Goal: Obtain resource: Download file/media

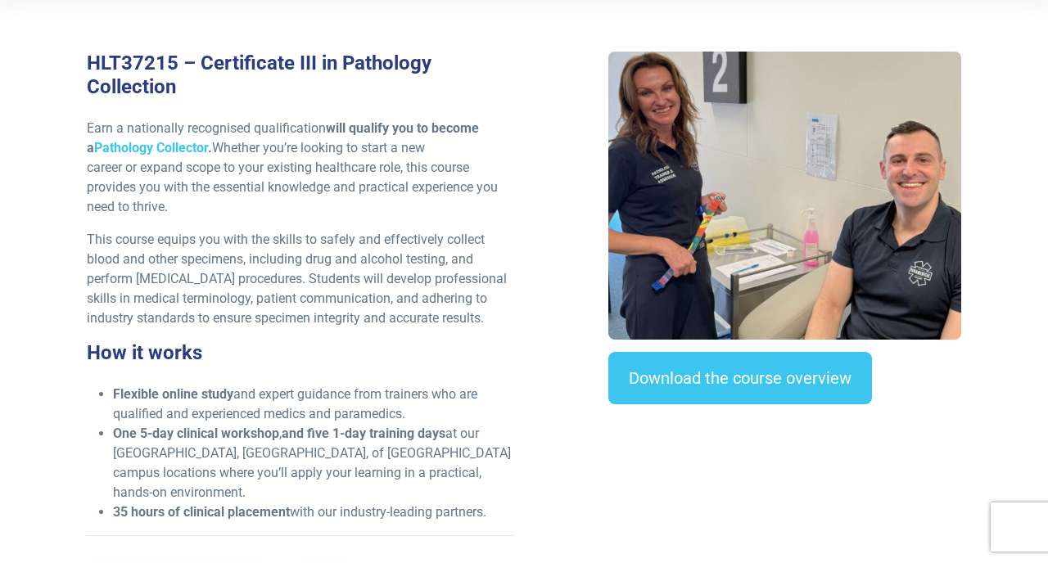
scroll to position [517, 0]
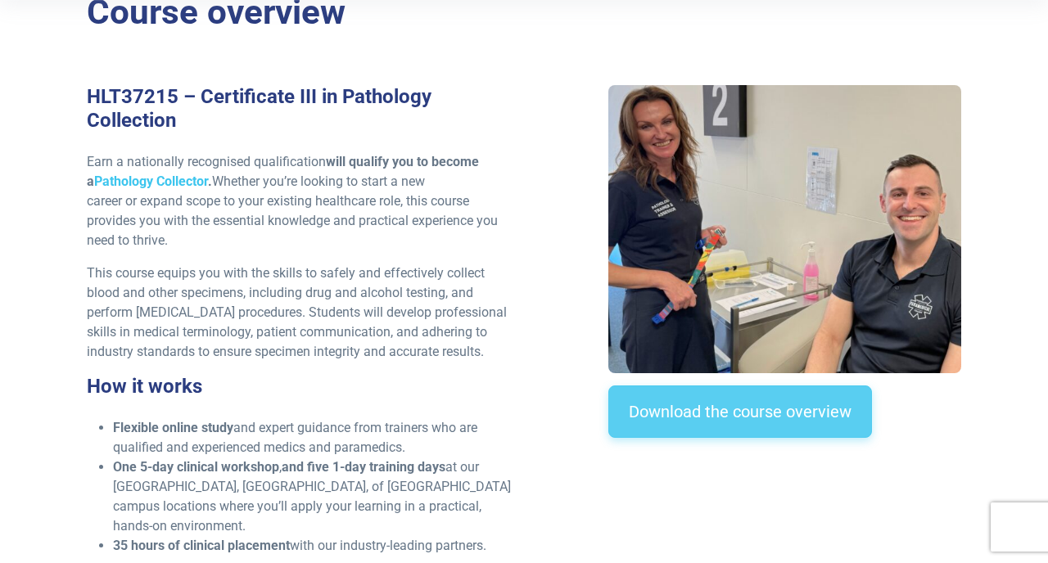
click at [651, 424] on link "Download the course overview" at bounding box center [740, 412] width 264 height 52
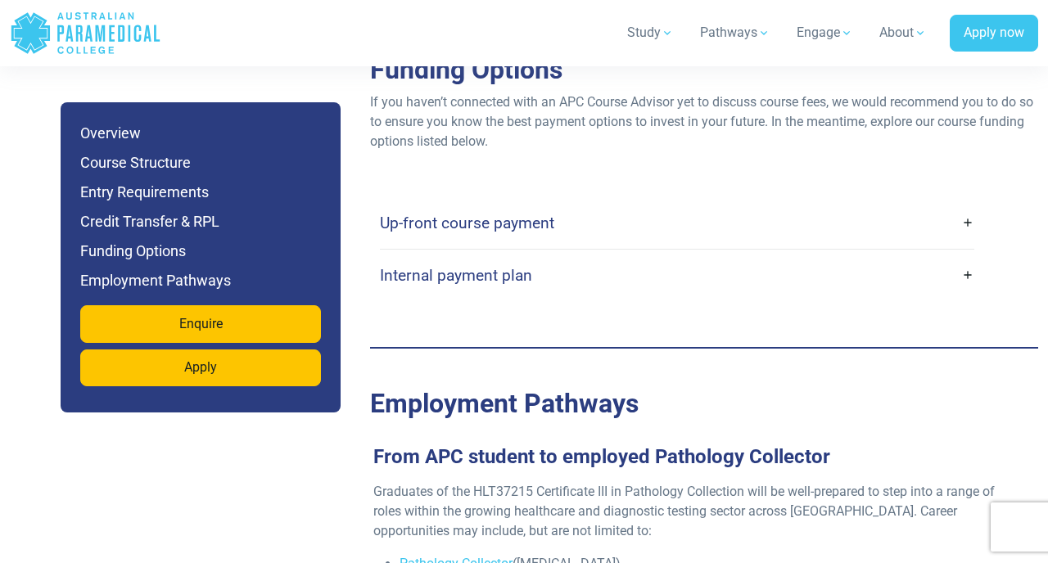
scroll to position [4784, 0]
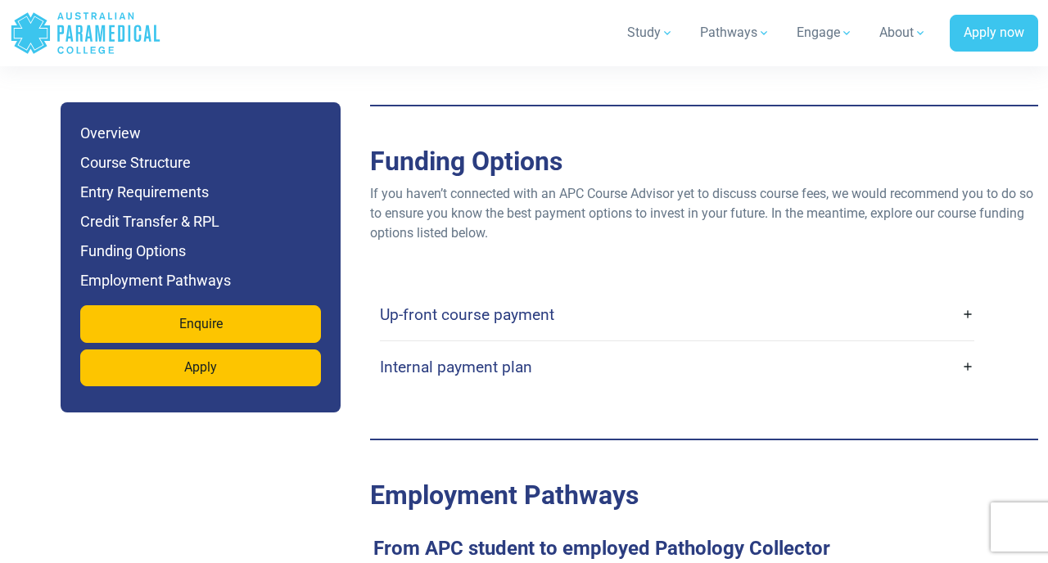
click at [574, 296] on link "Up-front course payment" at bounding box center [677, 315] width 594 height 38
click at [536, 305] on h4 "Up-front course payment" at bounding box center [467, 314] width 174 height 19
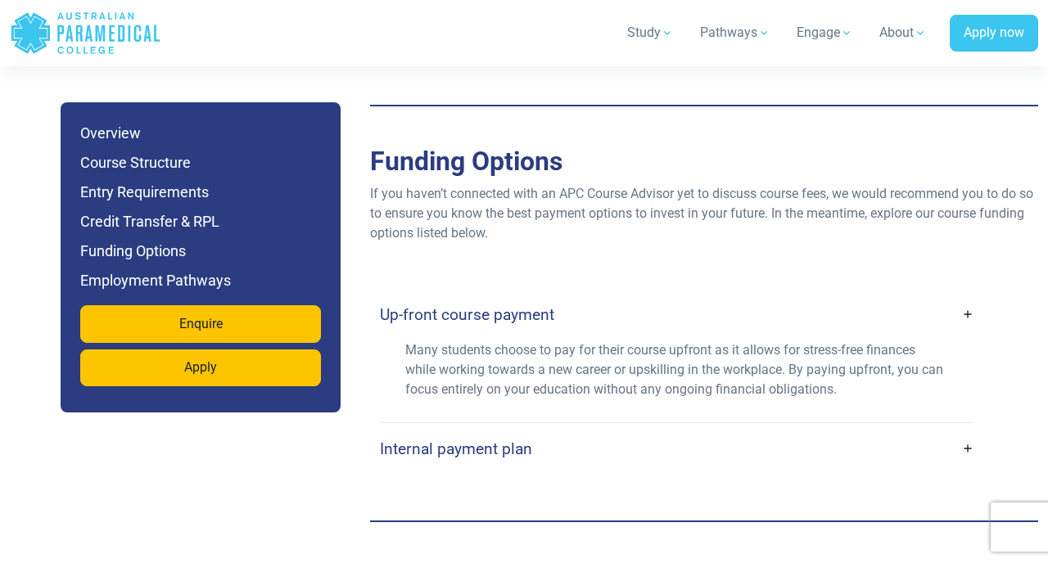
click at [583, 430] on link "Internal payment plan" at bounding box center [677, 449] width 594 height 38
click at [969, 430] on link "Internal payment plan" at bounding box center [677, 449] width 594 height 38
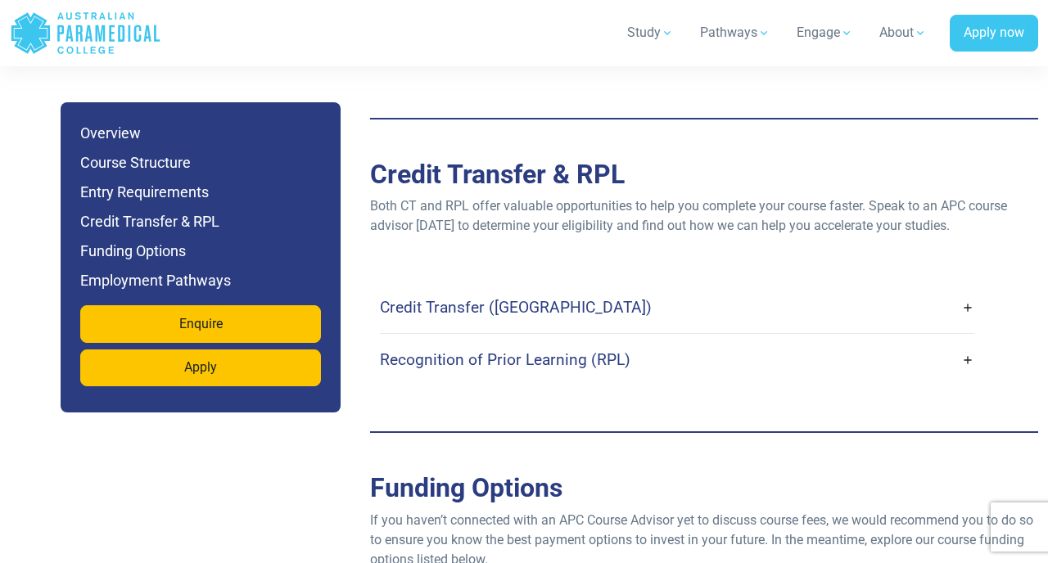
scroll to position [4309, 0]
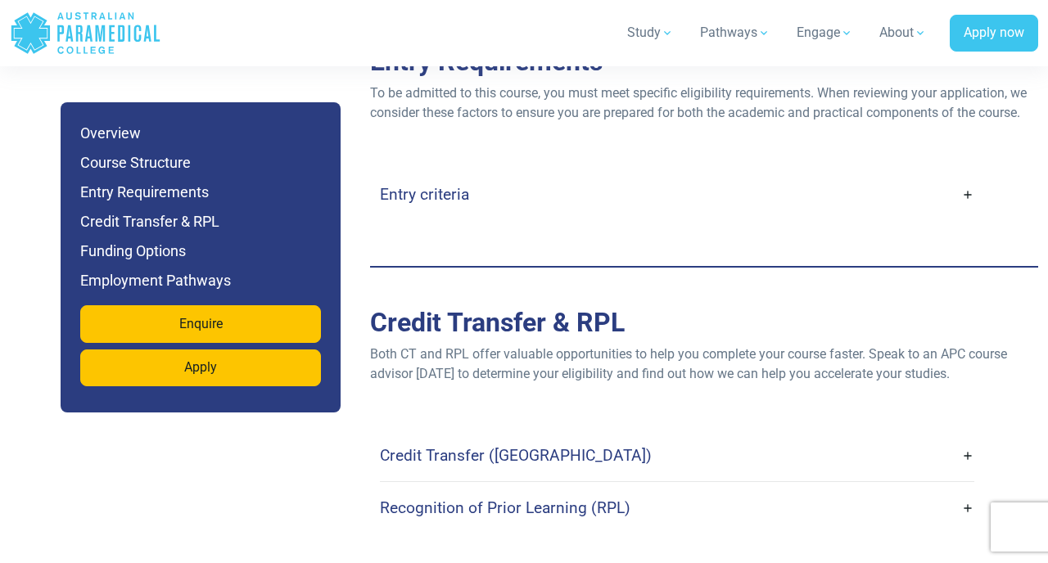
click at [968, 436] on link "Credit Transfer ([GEOGRAPHIC_DATA])" at bounding box center [677, 455] width 594 height 38
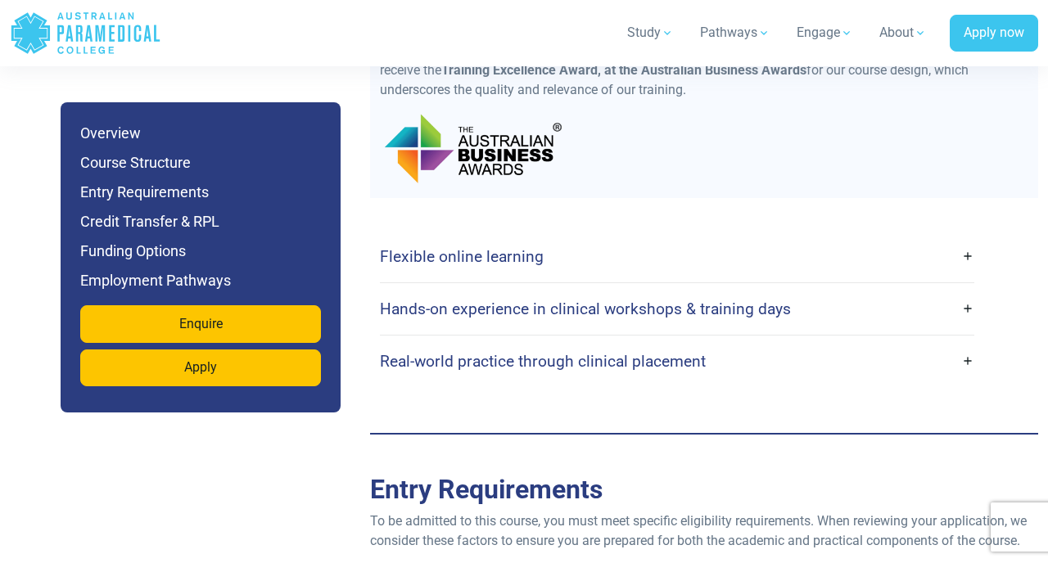
scroll to position [3754, 0]
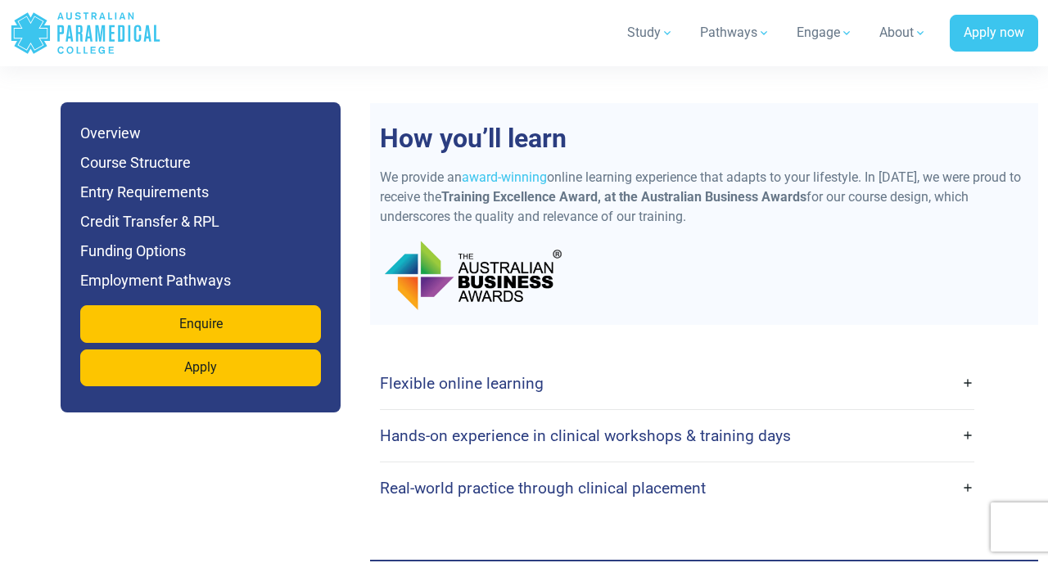
click at [963, 417] on link "Hands-on experience in clinical workshops & training days" at bounding box center [677, 436] width 594 height 38
click at [969, 417] on link "Hands-on experience in clinical workshops & training days" at bounding box center [677, 436] width 594 height 38
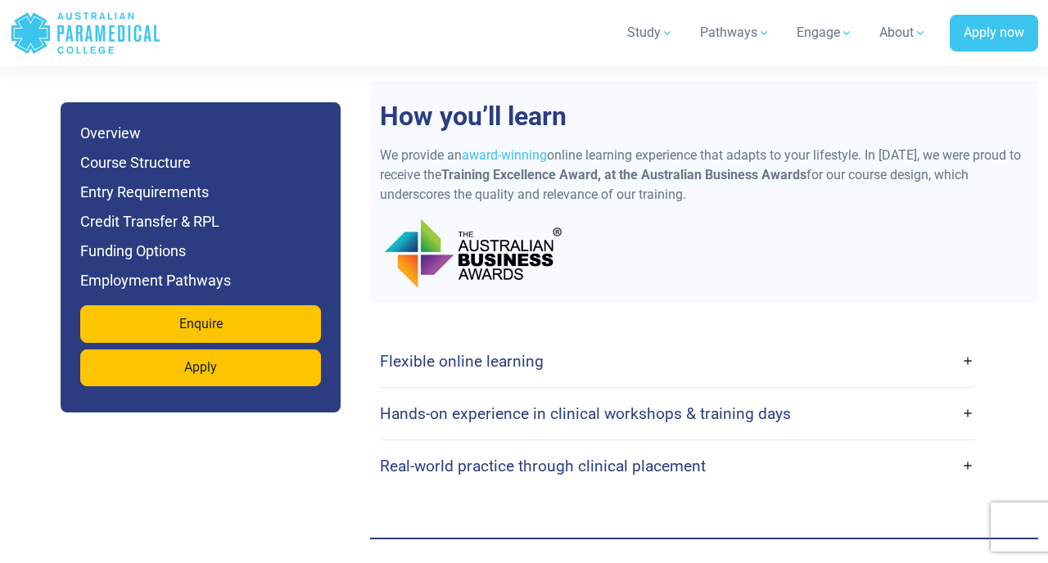
scroll to position [3779, 0]
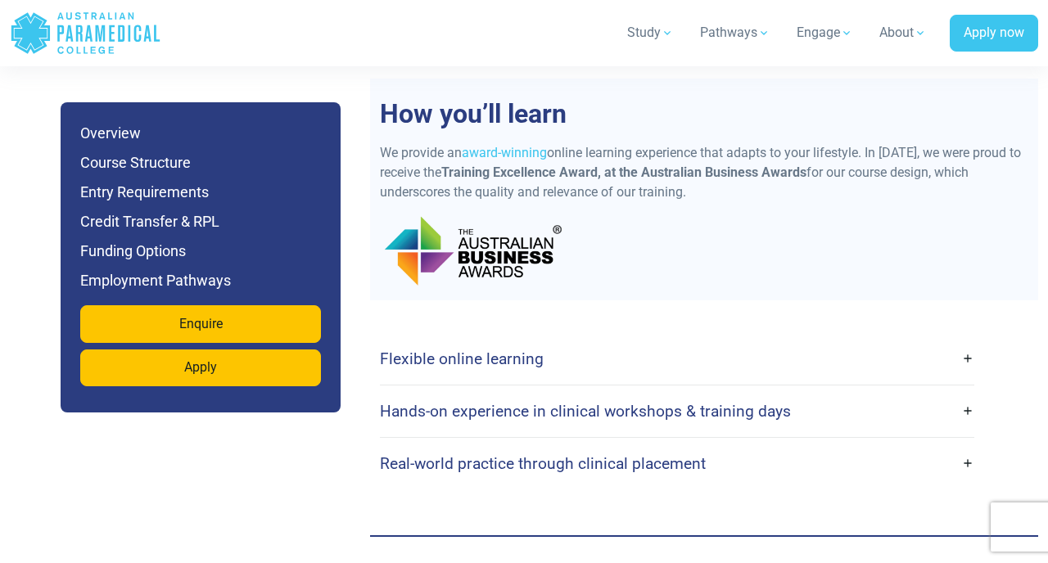
click at [680, 402] on h4 "Hands-on experience in clinical workshops & training days" at bounding box center [585, 411] width 411 height 19
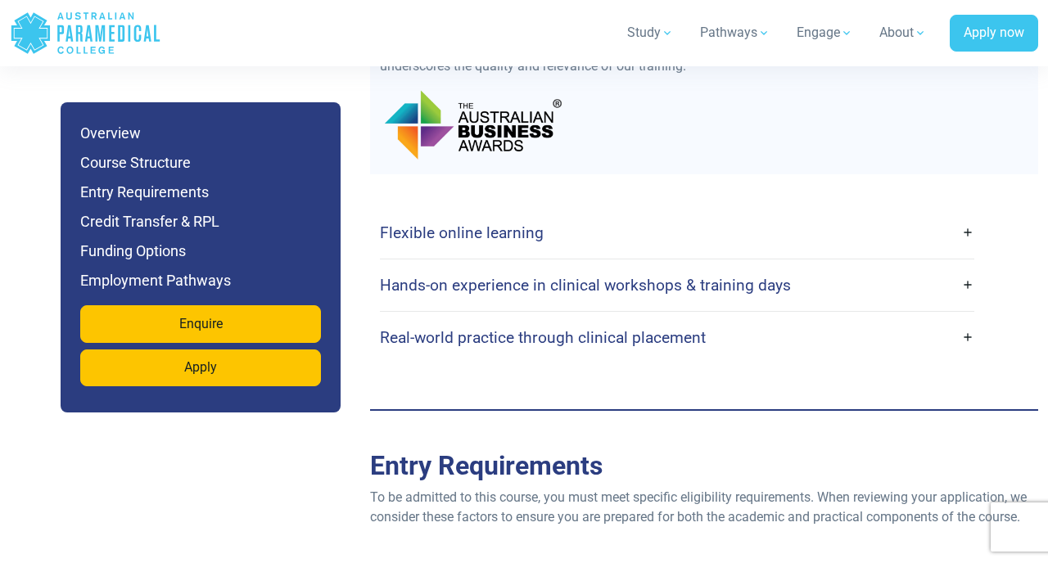
scroll to position [3906, 0]
click at [494, 265] on link "Hands-on experience in clinical workshops & training days" at bounding box center [677, 284] width 594 height 38
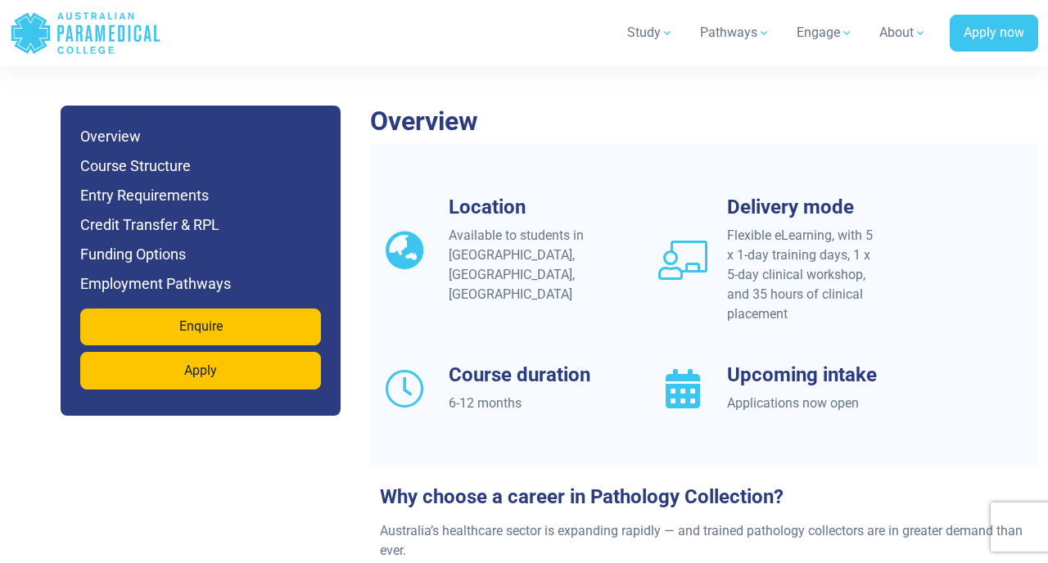
scroll to position [1492, 0]
